Goal: Transaction & Acquisition: Obtain resource

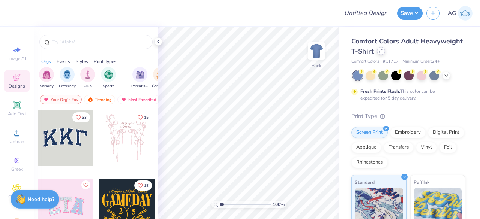
click at [385, 50] on div at bounding box center [381, 51] width 8 height 8
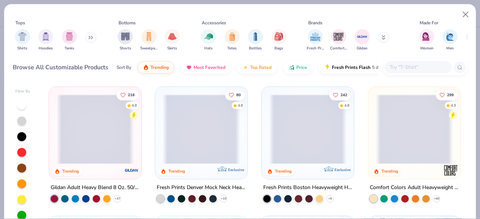
click at [421, 65] on input "text" at bounding box center [418, 67] width 58 height 9
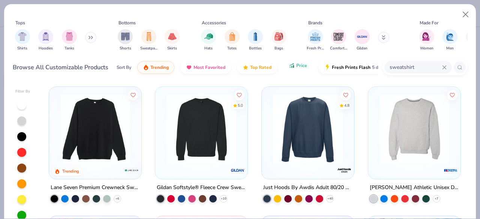
click at [290, 64] on icon "button" at bounding box center [292, 65] width 4 height 2
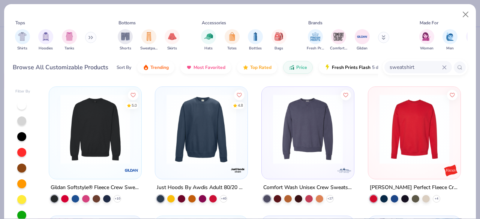
click at [403, 66] on input "sweatshirt" at bounding box center [415, 67] width 53 height 9
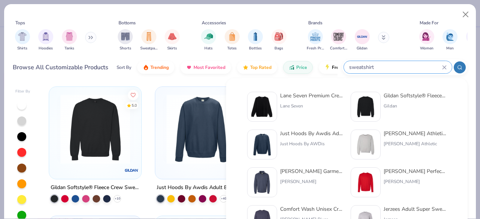
click at [403, 66] on input "sweatshirt" at bounding box center [395, 67] width 94 height 9
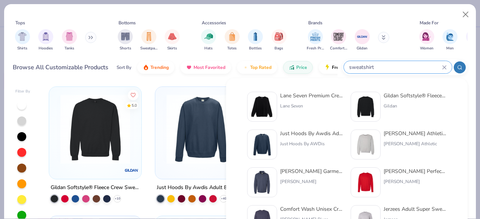
click at [403, 66] on input "sweatshirt" at bounding box center [395, 67] width 94 height 9
click at [389, 65] on input "sweatshirt" at bounding box center [395, 67] width 94 height 9
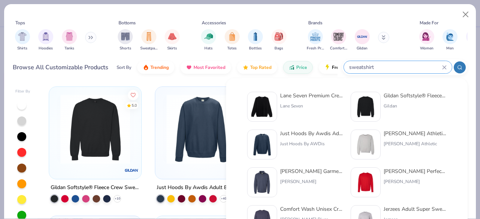
click at [445, 66] on icon at bounding box center [444, 67] width 5 height 5
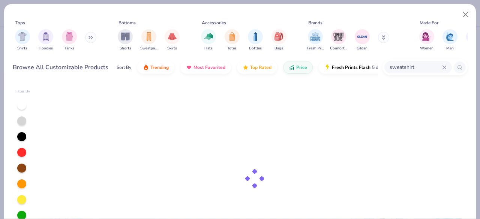
click at [409, 69] on input "sweatshirt" at bounding box center [415, 67] width 53 height 9
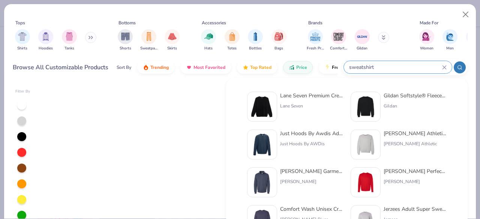
click at [409, 69] on input "sweatshirt" at bounding box center [395, 67] width 94 height 9
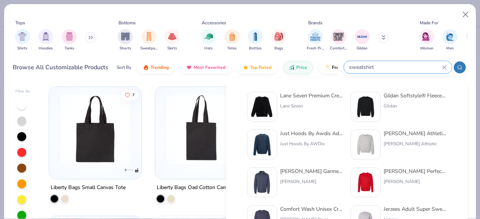
click at [409, 69] on input "sweatshirt" at bounding box center [395, 67] width 94 height 9
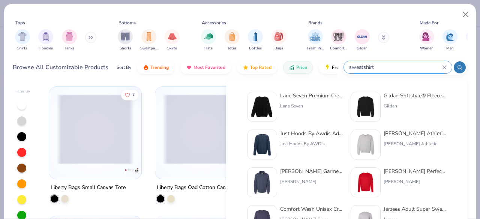
click at [394, 67] on input "sweatshirt" at bounding box center [395, 67] width 94 height 9
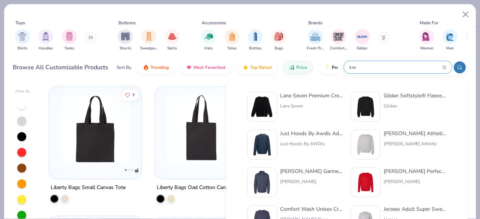
type input "s"
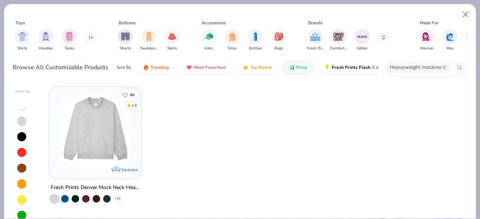
click at [407, 69] on input "Heavyweight mockneck" at bounding box center [415, 67] width 53 height 9
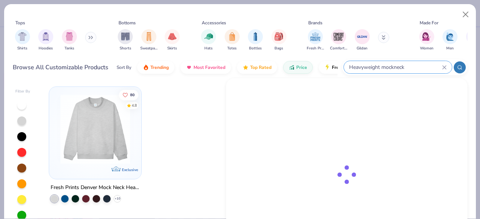
click at [407, 69] on input "Heavyweight mockneck" at bounding box center [395, 67] width 94 height 9
click at [380, 72] on div "Heavyweight mockneck" at bounding box center [398, 67] width 108 height 12
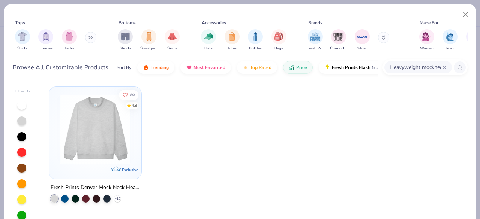
click at [384, 72] on div "Heavyweight mockneck" at bounding box center [418, 67] width 68 height 12
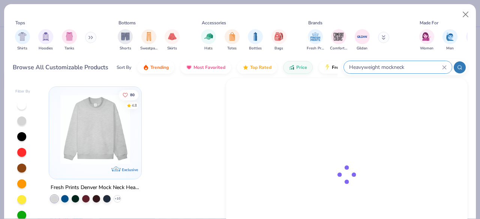
click at [380, 72] on div "Heavyweight mockneck" at bounding box center [398, 67] width 108 height 12
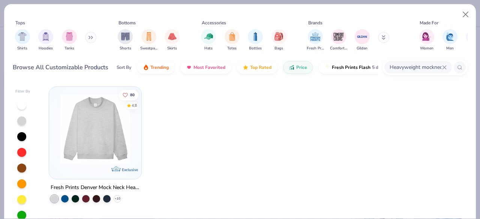
click at [417, 67] on input "Heavyweight mockneck" at bounding box center [415, 67] width 53 height 9
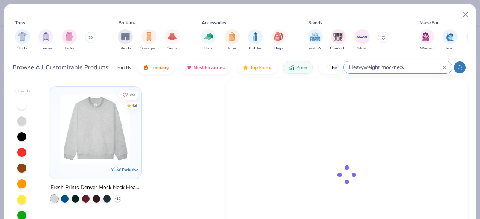
click at [417, 67] on input "Heavyweight mockneck" at bounding box center [395, 67] width 94 height 9
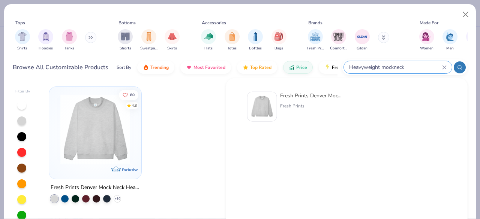
click at [417, 67] on input "Heavyweight mockneck" at bounding box center [395, 67] width 94 height 9
click at [380, 70] on input "Heavyweight mockneck" at bounding box center [395, 67] width 94 height 9
click at [382, 69] on input "Heavyweight mockneck" at bounding box center [395, 67] width 94 height 9
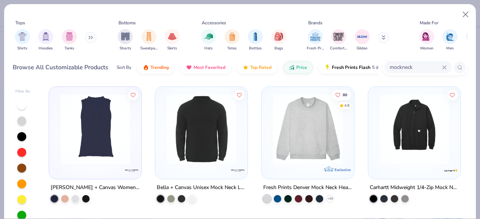
click at [411, 65] on input "mockneck" at bounding box center [415, 67] width 53 height 9
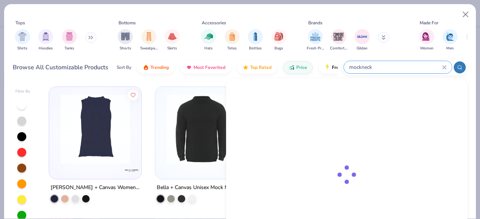
click at [411, 65] on input "mockneck" at bounding box center [395, 67] width 94 height 9
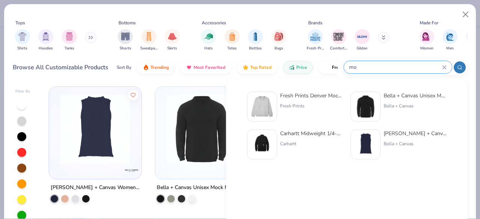
type input "m"
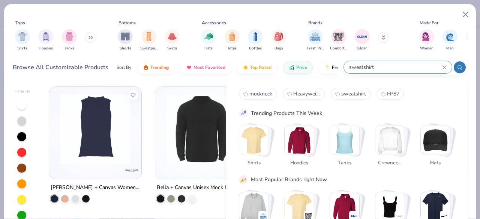
type input "sweatshirt"
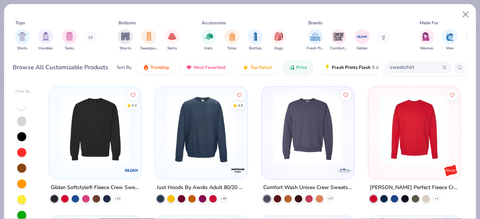
click at [305, 120] on img at bounding box center [307, 130] width 77 height 70
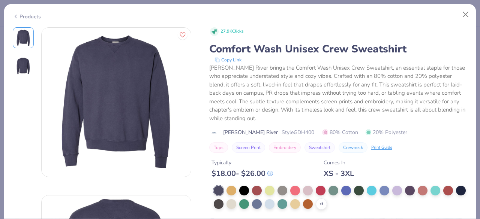
click at [282, 130] on span "Style GDH400" at bounding box center [298, 133] width 33 height 8
drag, startPoint x: 271, startPoint y: 131, endPoint x: 300, endPoint y: 134, distance: 29.0
click at [300, 134] on div "[PERSON_NAME] River Style GDH400 80% Cotton 20% Polyester" at bounding box center [338, 133] width 258 height 8
copy span "GDH400"
click at [15, 16] on icon at bounding box center [16, 16] width 6 height 9
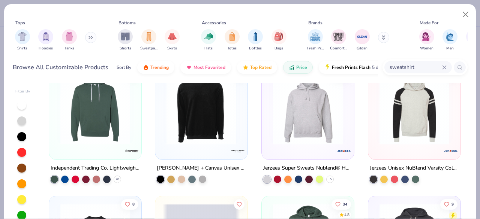
scroll to position [1163, 0]
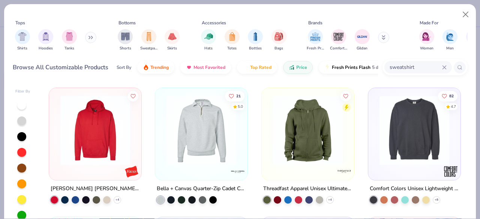
click at [435, 122] on img at bounding box center [414, 131] width 77 height 70
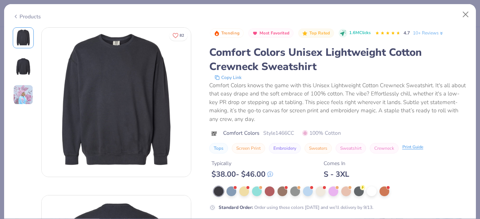
click at [410, 147] on div "Print Guide" at bounding box center [412, 147] width 21 height 6
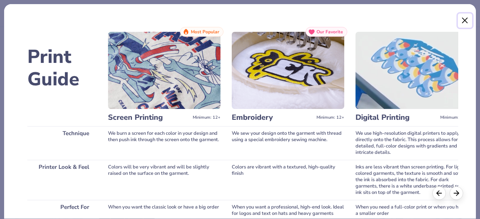
click at [464, 22] on button "Close" at bounding box center [465, 21] width 14 height 14
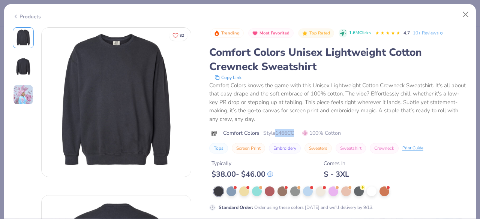
drag, startPoint x: 275, startPoint y: 136, endPoint x: 305, endPoint y: 136, distance: 29.3
click at [305, 136] on div "Comfort Colors Style 1466CC 100% Cotton" at bounding box center [338, 133] width 258 height 8
copy span "1466CC"
click at [470, 18] on button "Close" at bounding box center [466, 15] width 14 height 14
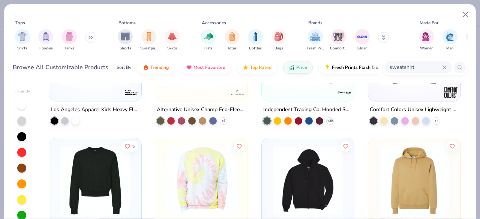
scroll to position [1388, 0]
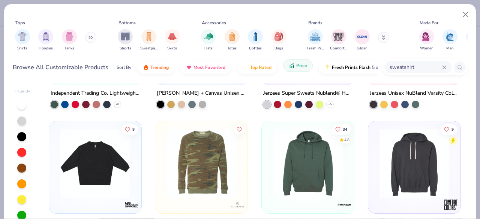
click at [297, 69] on button "Price" at bounding box center [298, 65] width 30 height 13
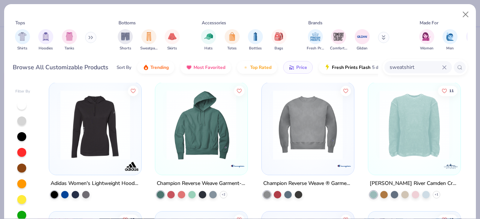
scroll to position [825, 0]
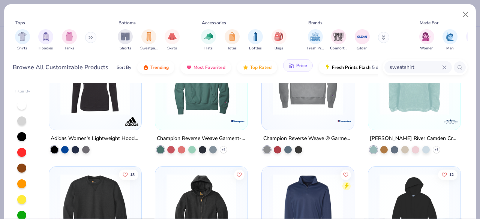
click at [298, 67] on span "Price" at bounding box center [301, 66] width 11 height 6
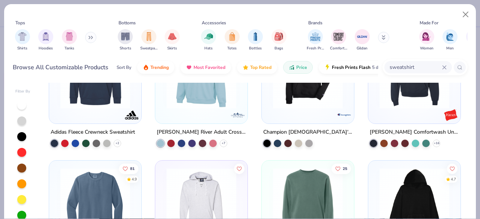
scroll to position [1800, 0]
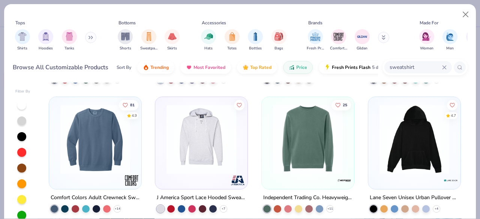
click at [89, 143] on img at bounding box center [95, 139] width 77 height 70
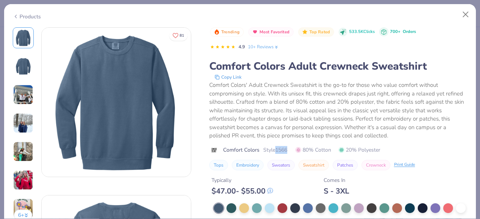
drag, startPoint x: 275, startPoint y: 148, endPoint x: 294, endPoint y: 146, distance: 18.9
click at [294, 146] on div "Comfort Colors Style 1566 80% Cotton 20% Polyester" at bounding box center [338, 150] width 258 height 8
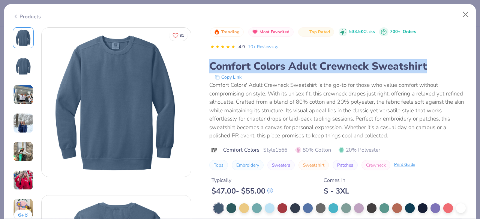
drag, startPoint x: 209, startPoint y: 66, endPoint x: 437, endPoint y: 78, distance: 228.7
click at [437, 78] on div "Comfort Colors Adult Crewneck Sweatshirt Copy Link Comfort Colors' Adult Crewne…" at bounding box center [338, 99] width 258 height 81
copy div "Comfort Colors Adult Crewneck Sweatshirt"
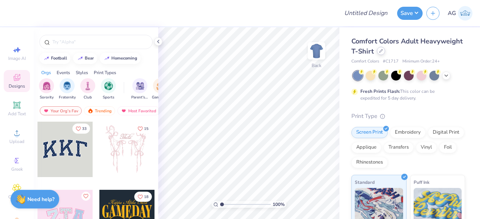
click at [383, 50] on icon at bounding box center [381, 51] width 4 height 4
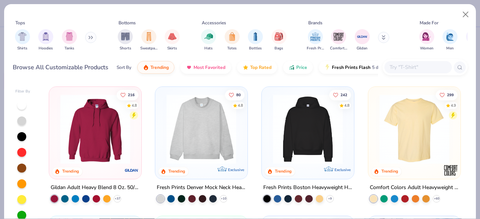
click at [422, 70] on input "text" at bounding box center [418, 67] width 58 height 9
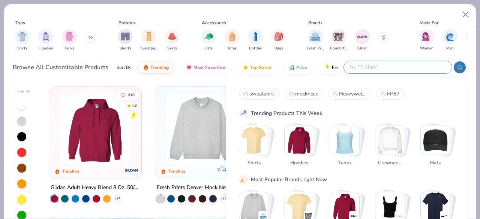
paste input "Fresh Prints FP18"
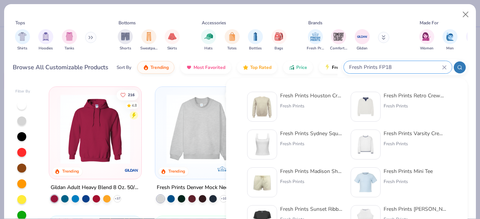
click at [378, 65] on input "Fresh Prints FP18" at bounding box center [395, 67] width 94 height 9
click at [380, 67] on input "Fresh Prints FP18" at bounding box center [395, 67] width 94 height 9
type input "FP18"
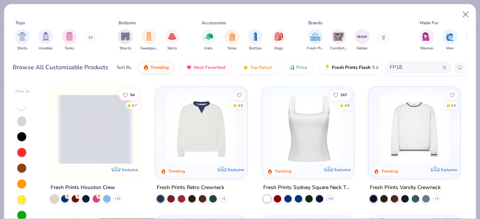
click at [57, 133] on img at bounding box center [17, 130] width 77 height 70
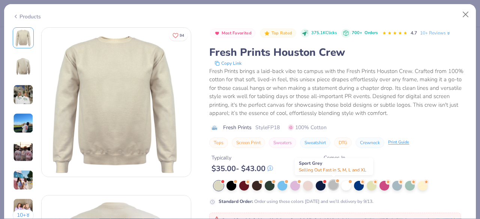
click at [332, 186] on div at bounding box center [334, 185] width 10 height 10
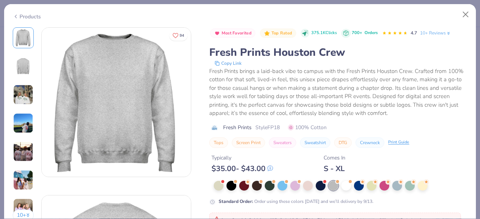
click at [235, 65] on button "Copy Link" at bounding box center [228, 64] width 32 height 8
